Goal: Transaction & Acquisition: Book appointment/travel/reservation

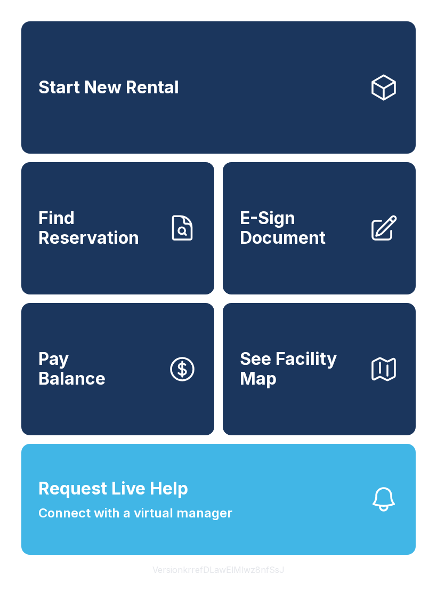
click at [56, 237] on span "Find Reservation" at bounding box center [98, 227] width 120 height 39
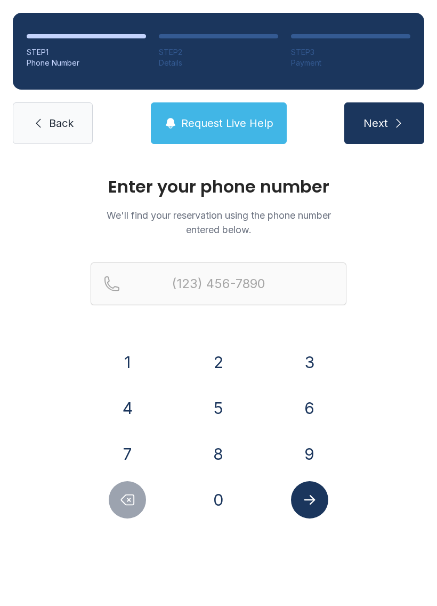
click at [110, 460] on button "7" at bounding box center [127, 453] width 37 height 37
click at [108, 458] on div "7" at bounding box center [128, 453] width 74 height 37
click at [130, 452] on button "7" at bounding box center [127, 453] width 37 height 37
click at [229, 495] on button "0" at bounding box center [218, 499] width 37 height 37
click at [309, 361] on button "3" at bounding box center [309, 361] width 37 height 37
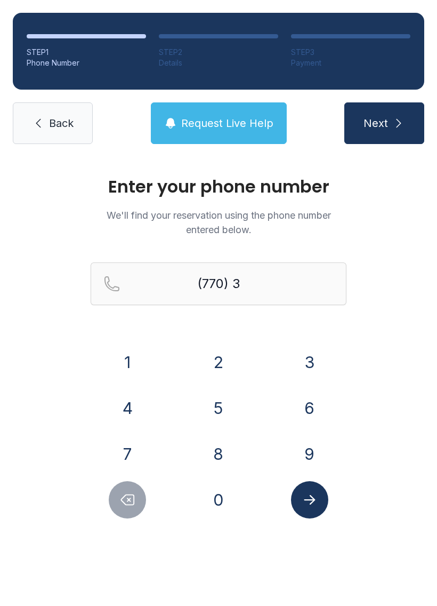
click at [119, 452] on button "7" at bounding box center [127, 453] width 37 height 37
click at [224, 448] on button "8" at bounding box center [218, 453] width 37 height 37
click at [214, 510] on button "0" at bounding box center [218, 499] width 37 height 37
click at [312, 445] on button "9" at bounding box center [309, 453] width 37 height 37
click at [110, 373] on div "1" at bounding box center [128, 361] width 74 height 37
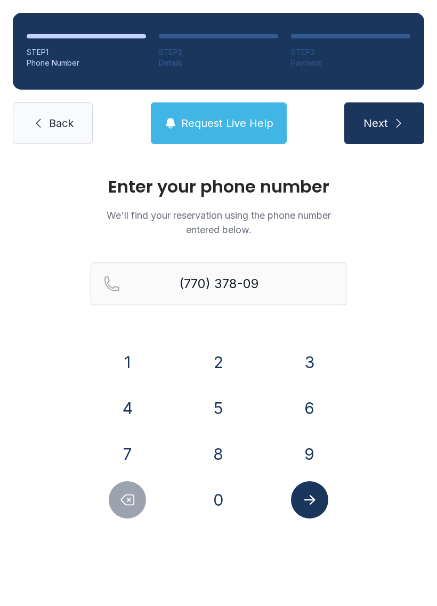
click at [136, 368] on button "1" at bounding box center [127, 361] width 37 height 37
click at [227, 505] on button "0" at bounding box center [218, 499] width 37 height 37
click at [315, 508] on button "Submit lookup form" at bounding box center [309, 499] width 37 height 37
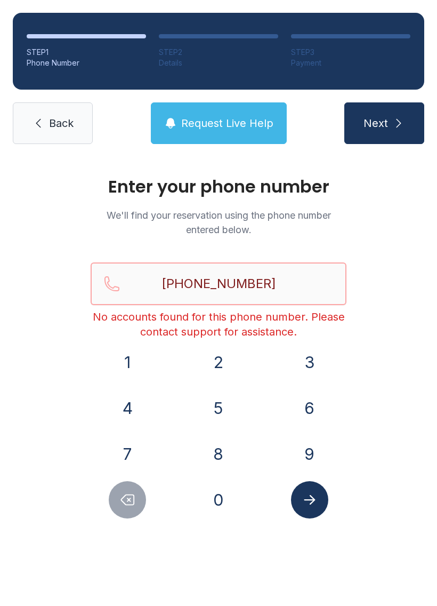
click at [303, 271] on input "[PHONE_NUMBER]" at bounding box center [219, 283] width 256 height 43
click at [291, 285] on input "[PHONE_NUMBER]" at bounding box center [219, 283] width 256 height 43
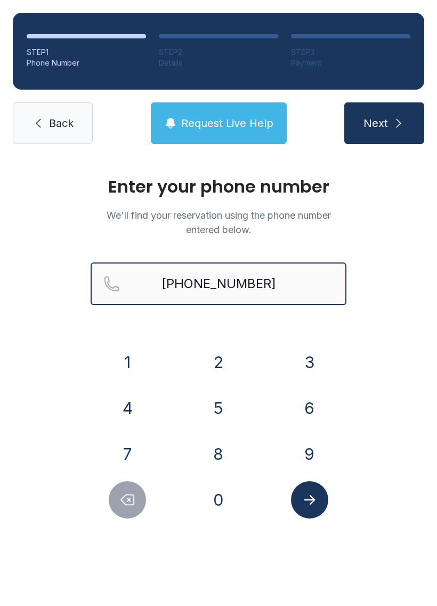
type input "[PHONE_NUMBER]"
click at [384, 123] on button "Next" at bounding box center [384, 123] width 80 height 42
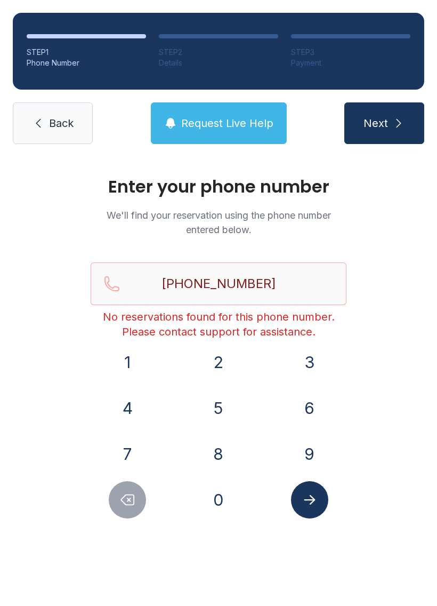
click at [63, 110] on link "Back" at bounding box center [53, 123] width 80 height 42
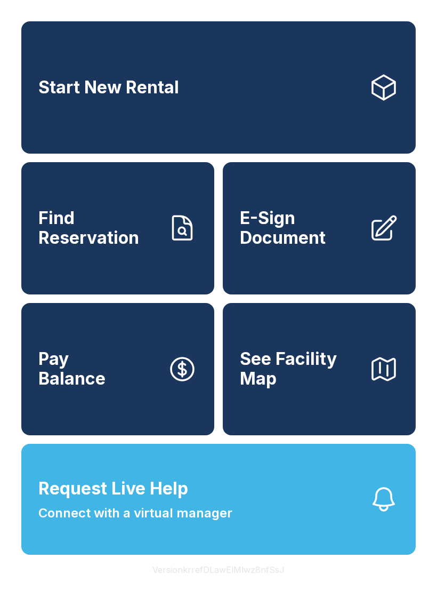
click at [325, 412] on button "See Facility Map" at bounding box center [319, 369] width 193 height 132
click at [224, 547] on button "Request Live Help Connect with a virtual manager" at bounding box center [218, 499] width 395 height 111
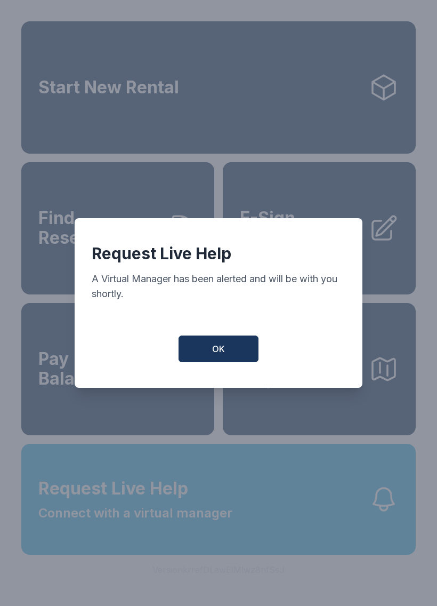
click at [235, 351] on button "OK" at bounding box center [219, 348] width 80 height 27
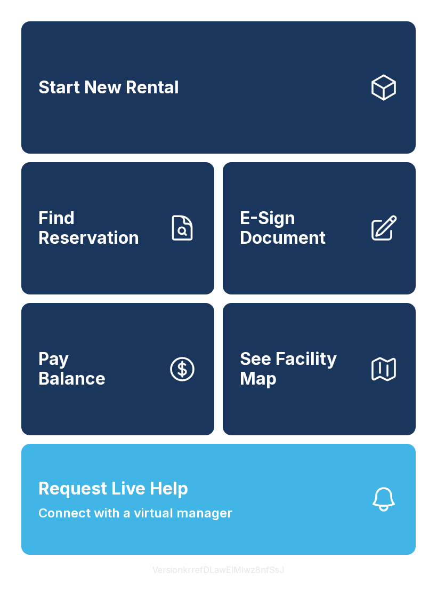
click at [235, 536] on button "Request Live Help Connect with a virtual manager" at bounding box center [218, 499] width 395 height 111
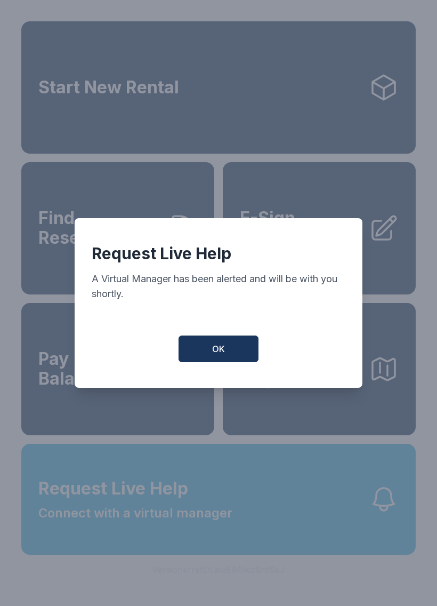
click at [224, 355] on span "OK" at bounding box center [218, 348] width 13 height 13
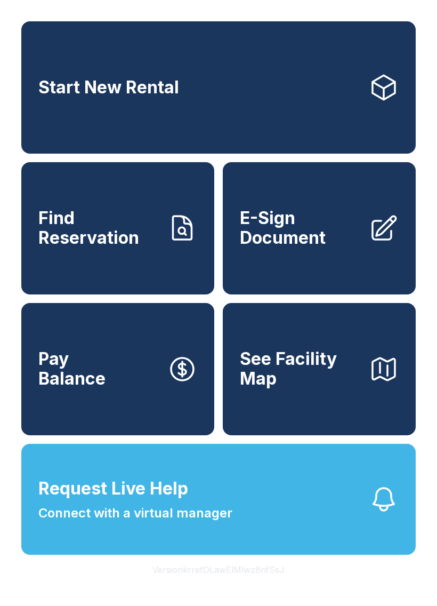
click at [328, 102] on link "Start New Rental" at bounding box center [218, 87] width 395 height 132
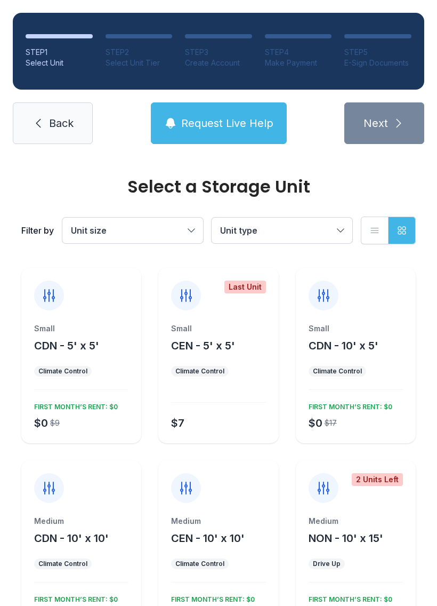
click at [55, 130] on span "Back" at bounding box center [61, 123] width 25 height 15
